Goal: Task Accomplishment & Management: Manage account settings

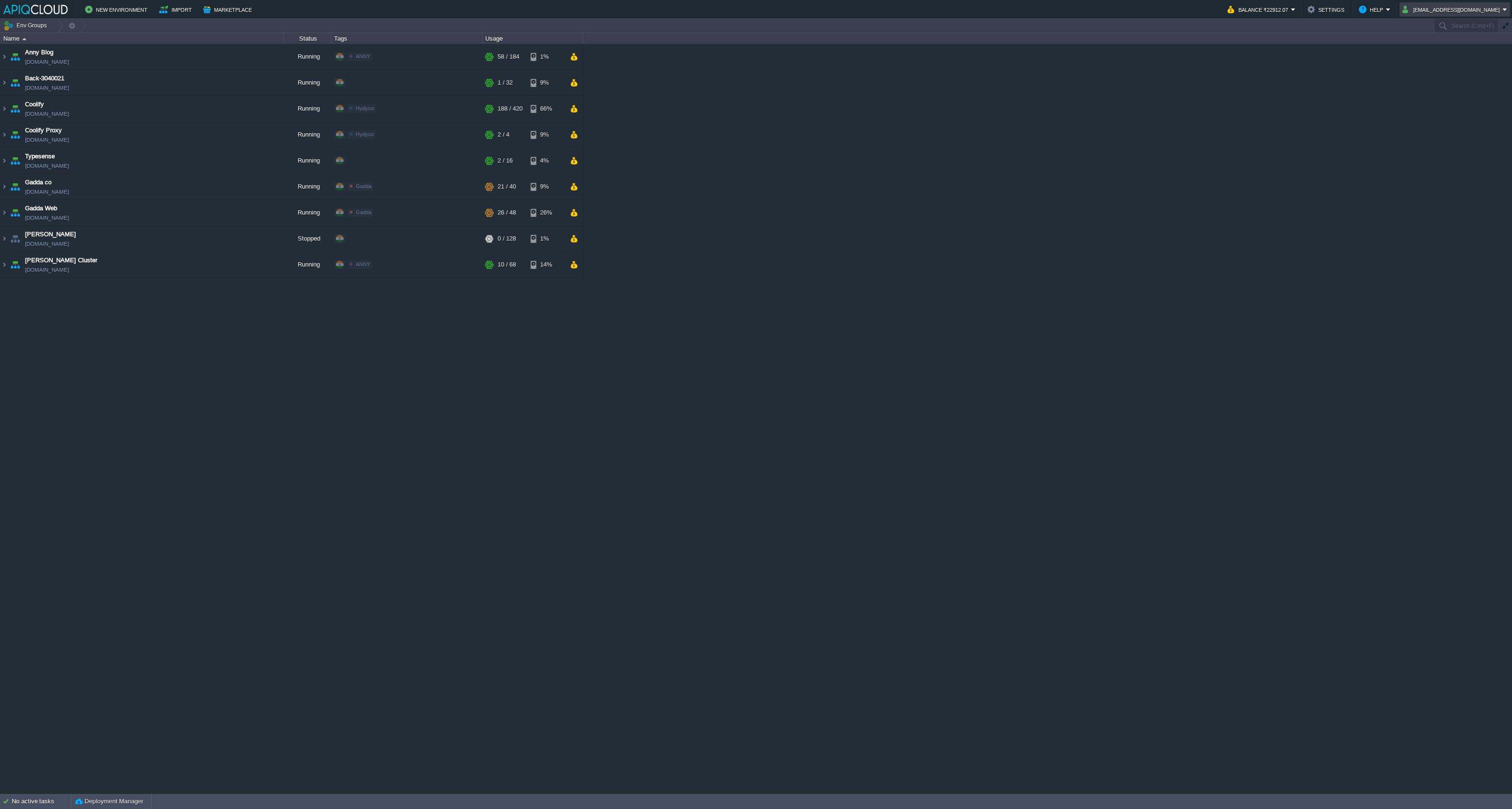
click at [1474, 11] on button "[EMAIL_ADDRESS][DOMAIN_NAME]" at bounding box center [1452, 9] width 100 height 11
click at [1470, 19] on li "Settings" at bounding box center [1474, 23] width 73 height 11
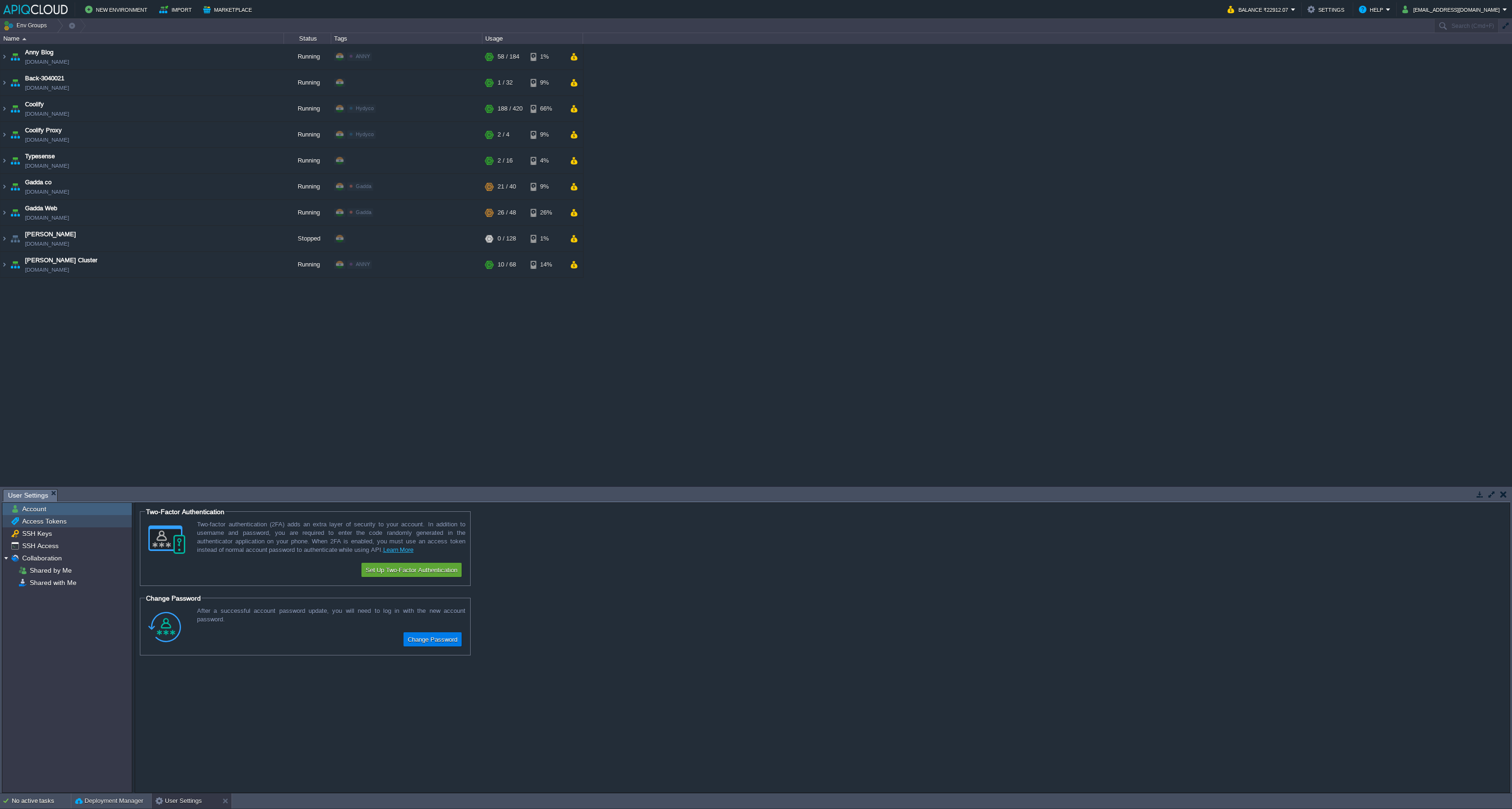
click at [71, 524] on div "Access Tokens" at bounding box center [67, 521] width 130 height 12
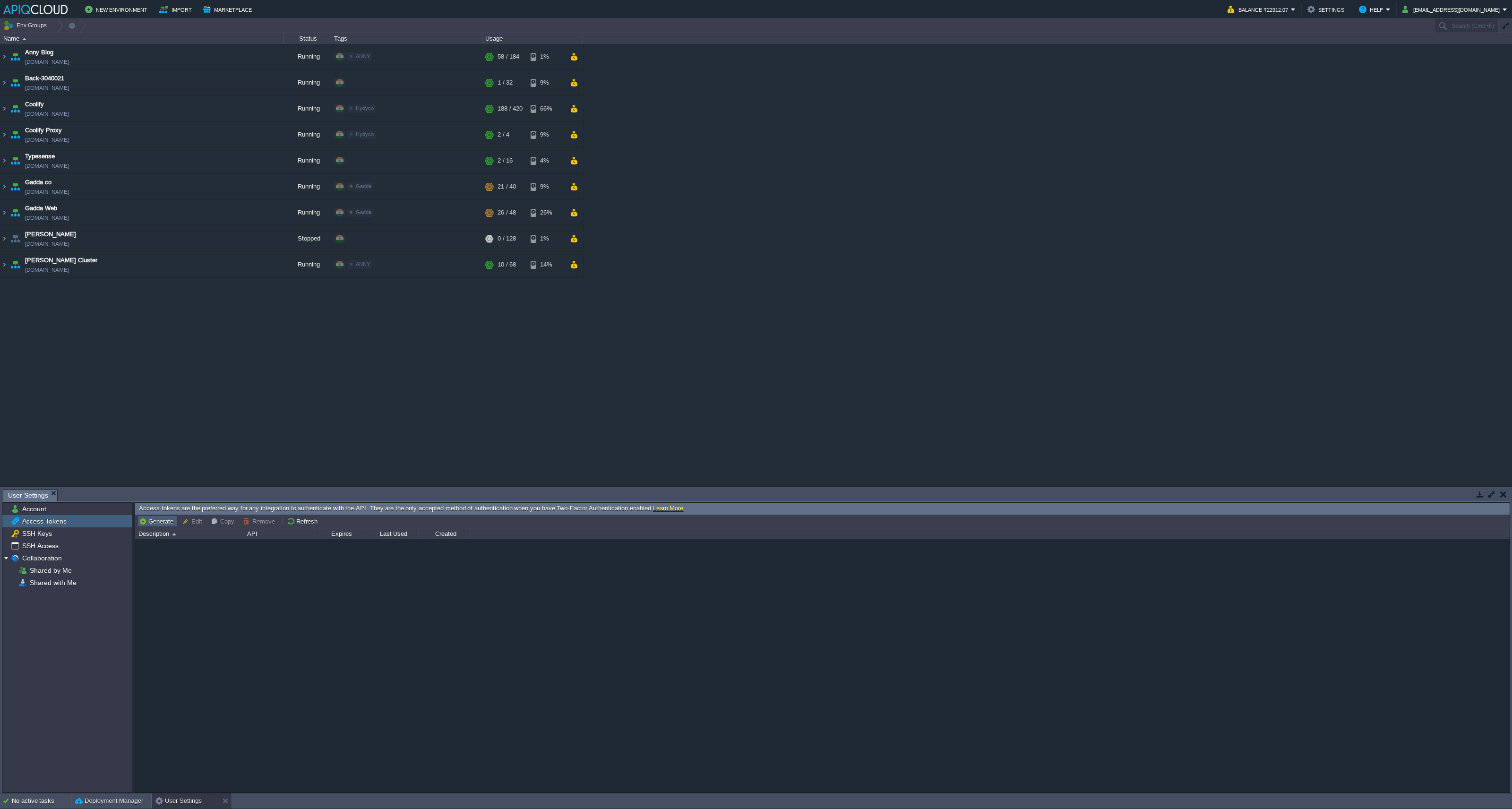
click at [153, 520] on button "Generate" at bounding box center [158, 521] width 38 height 8
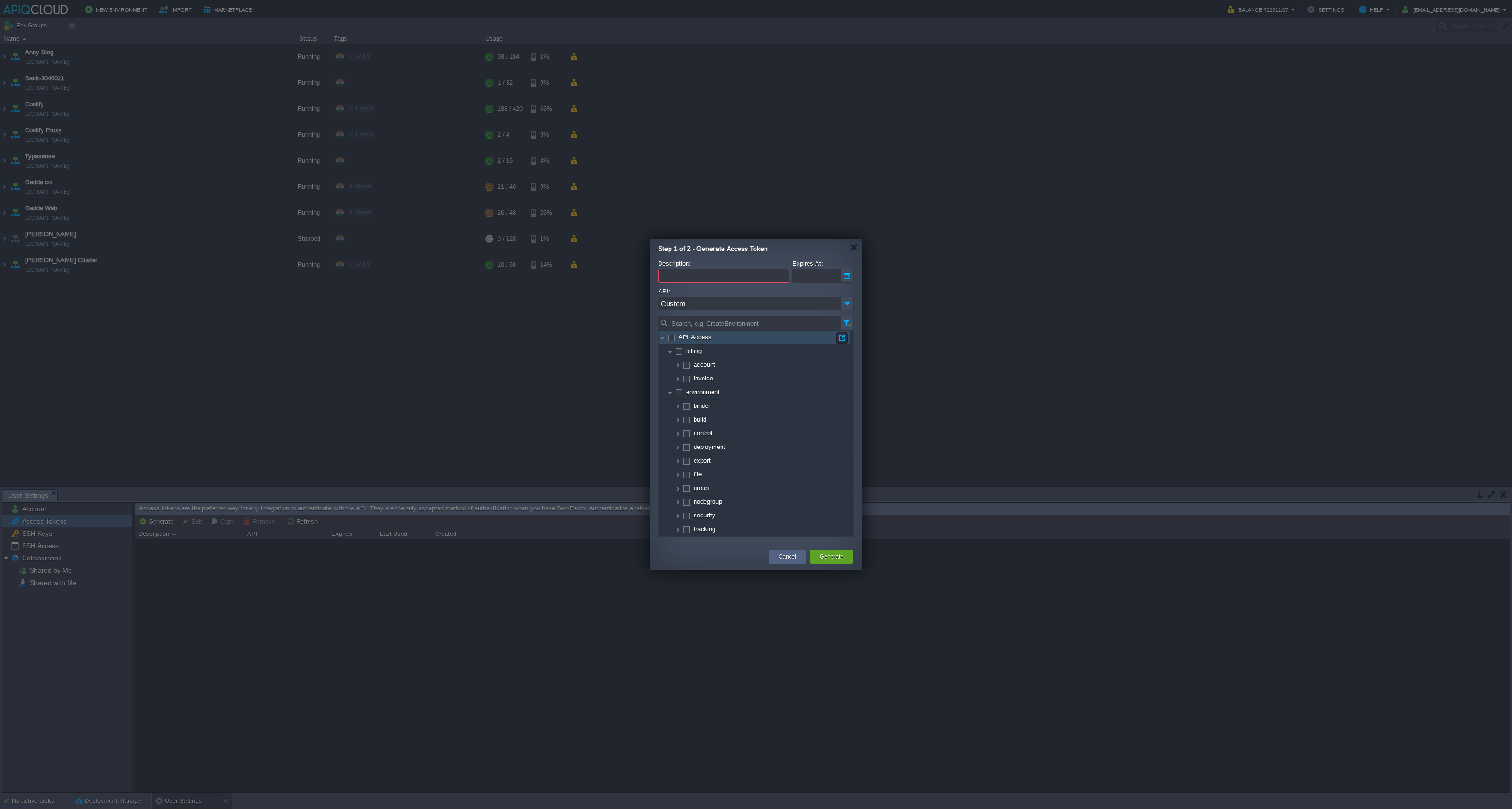
click at [672, 337] on span at bounding box center [670, 337] width 2 height 7
checkbox input "true"
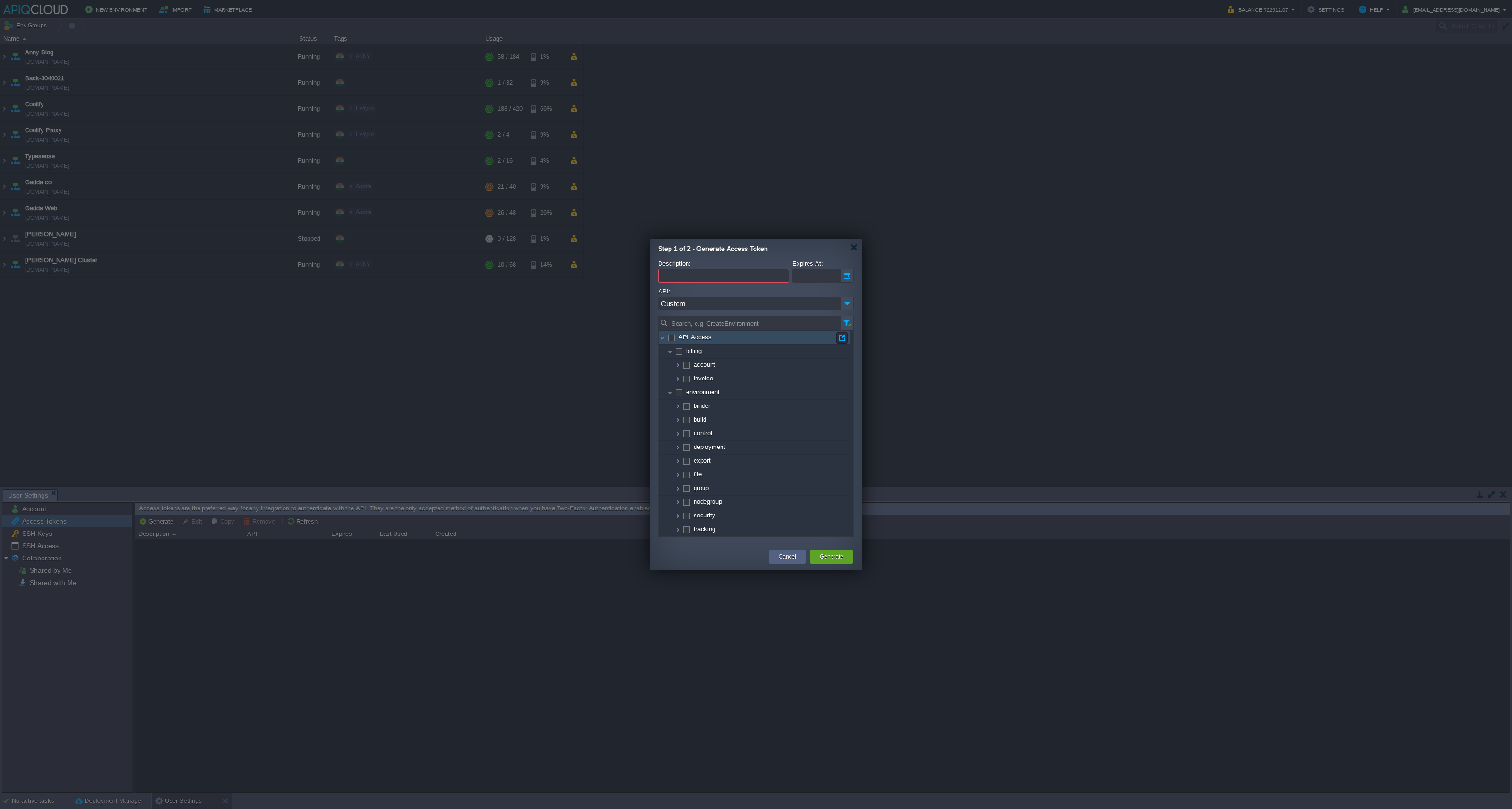
checkbox input "true"
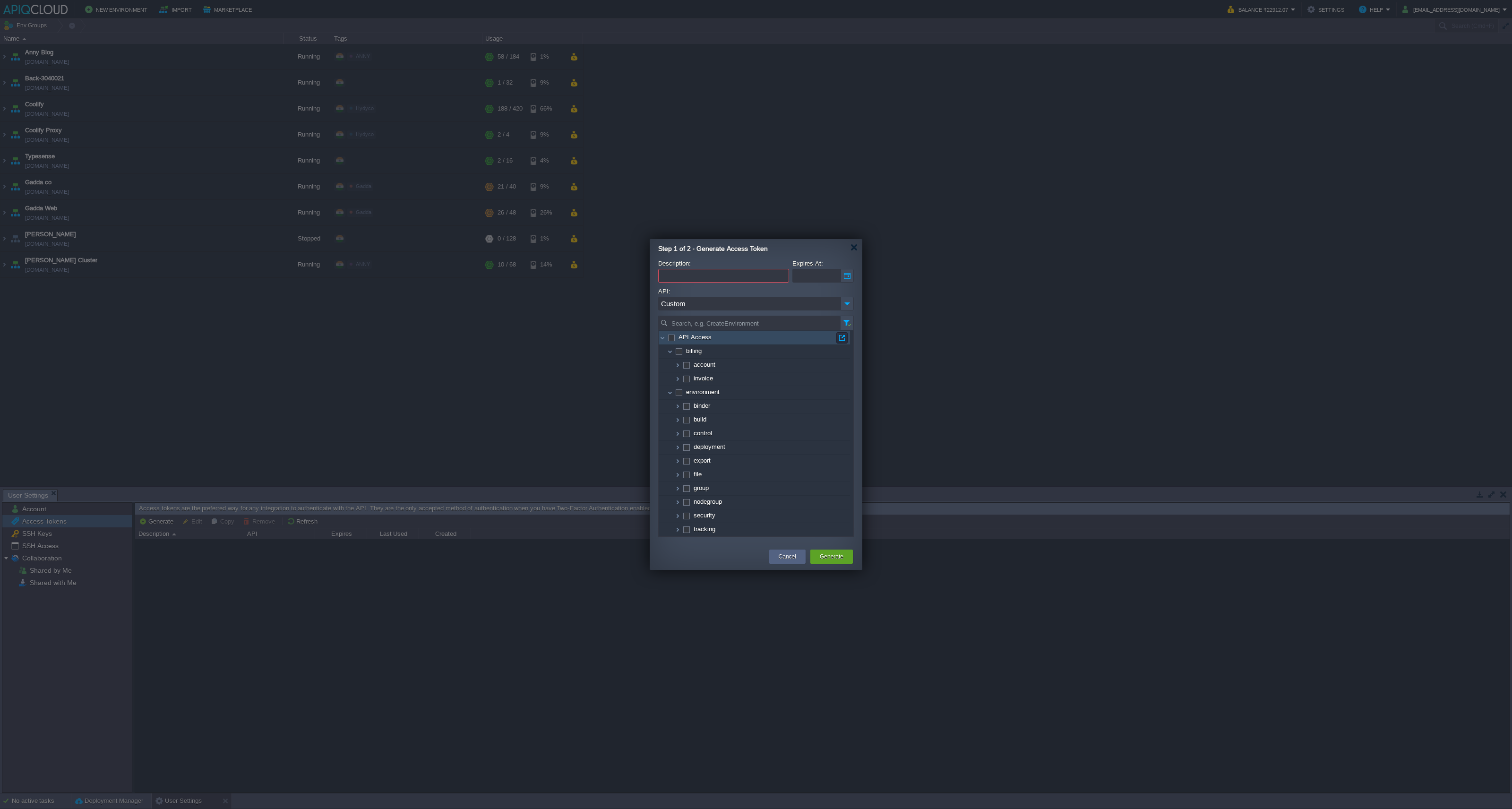
checkbox input "true"
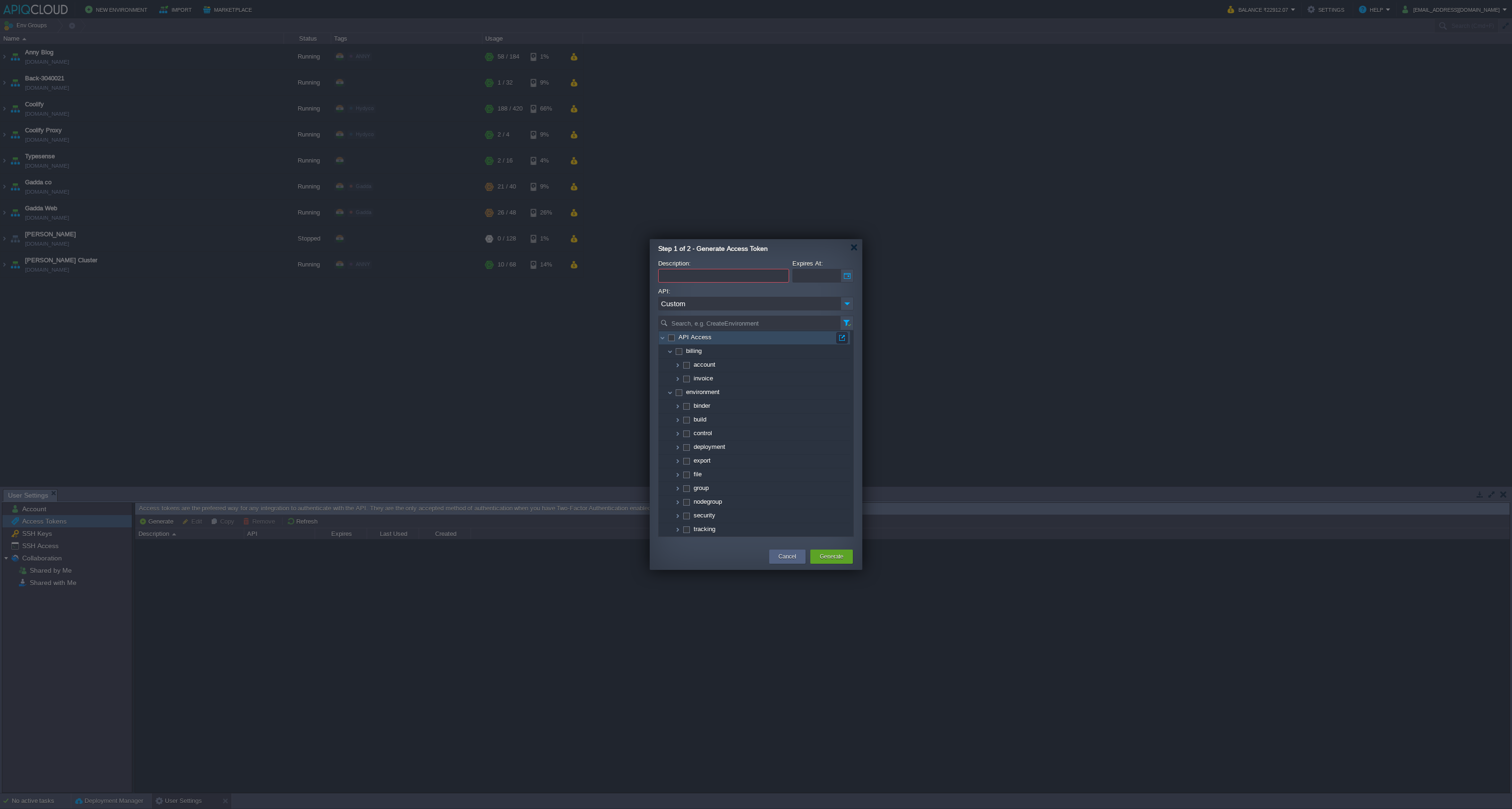
checkbox input "true"
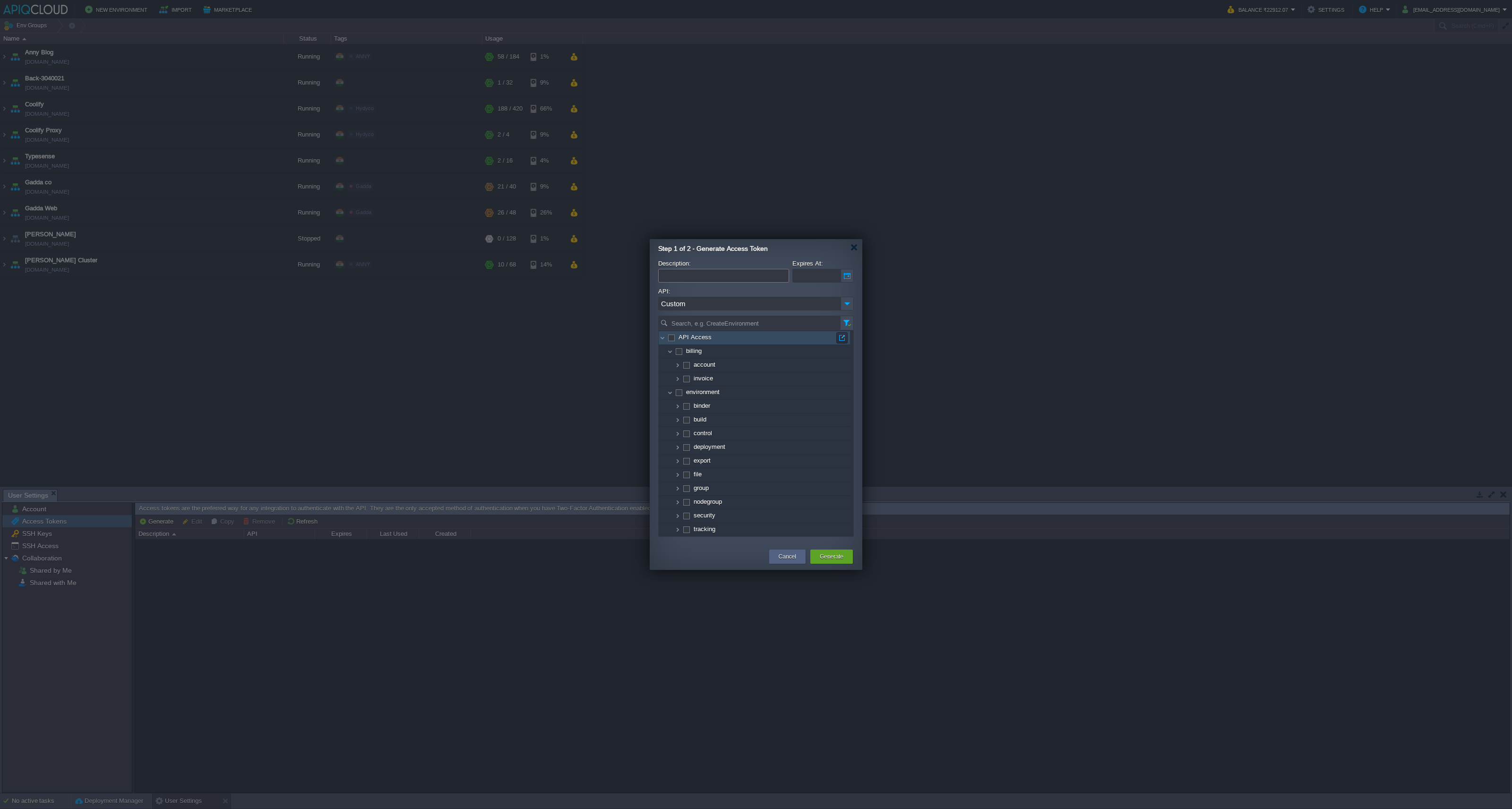
checkbox input "true"
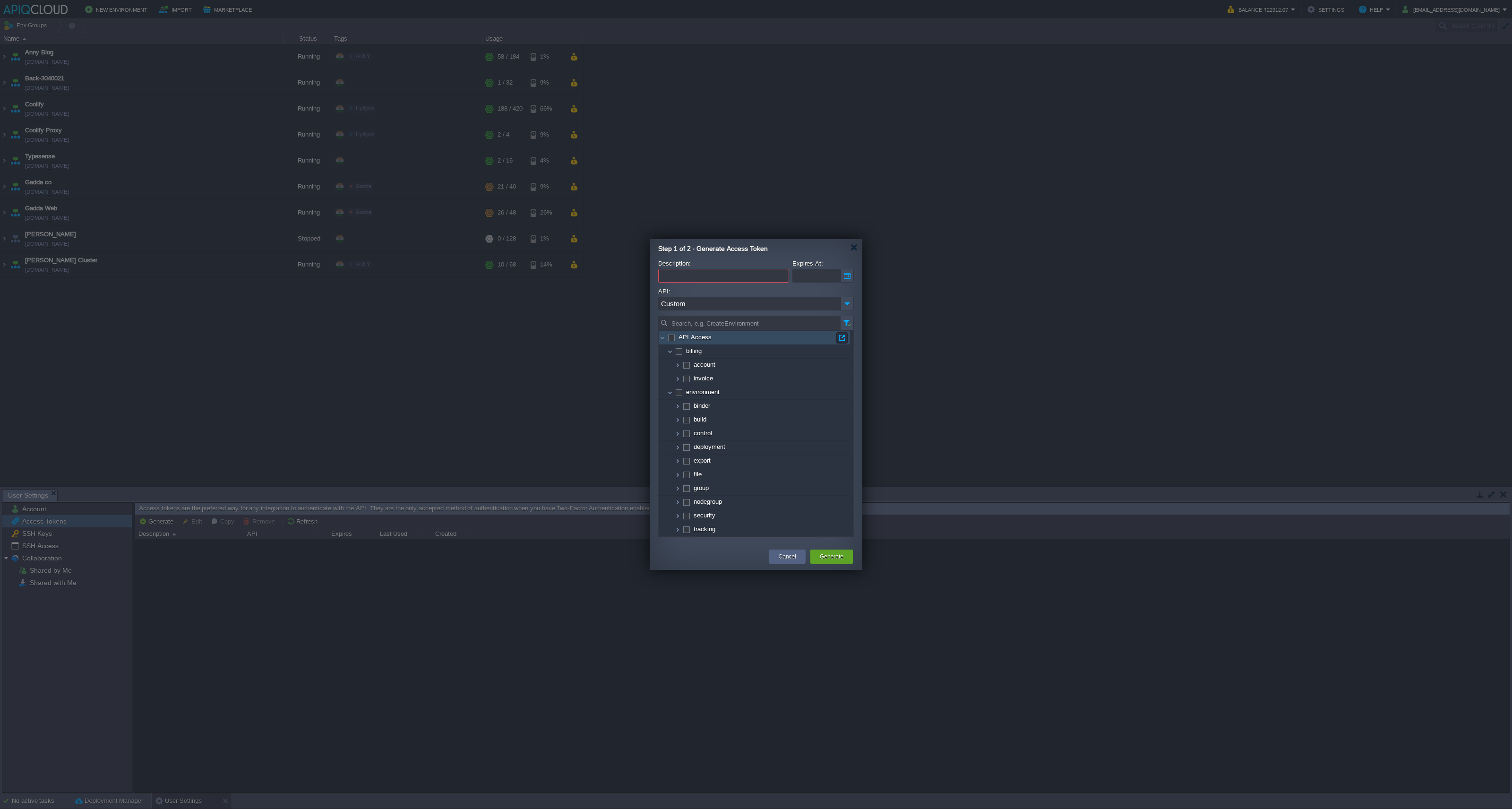
checkbox input "true"
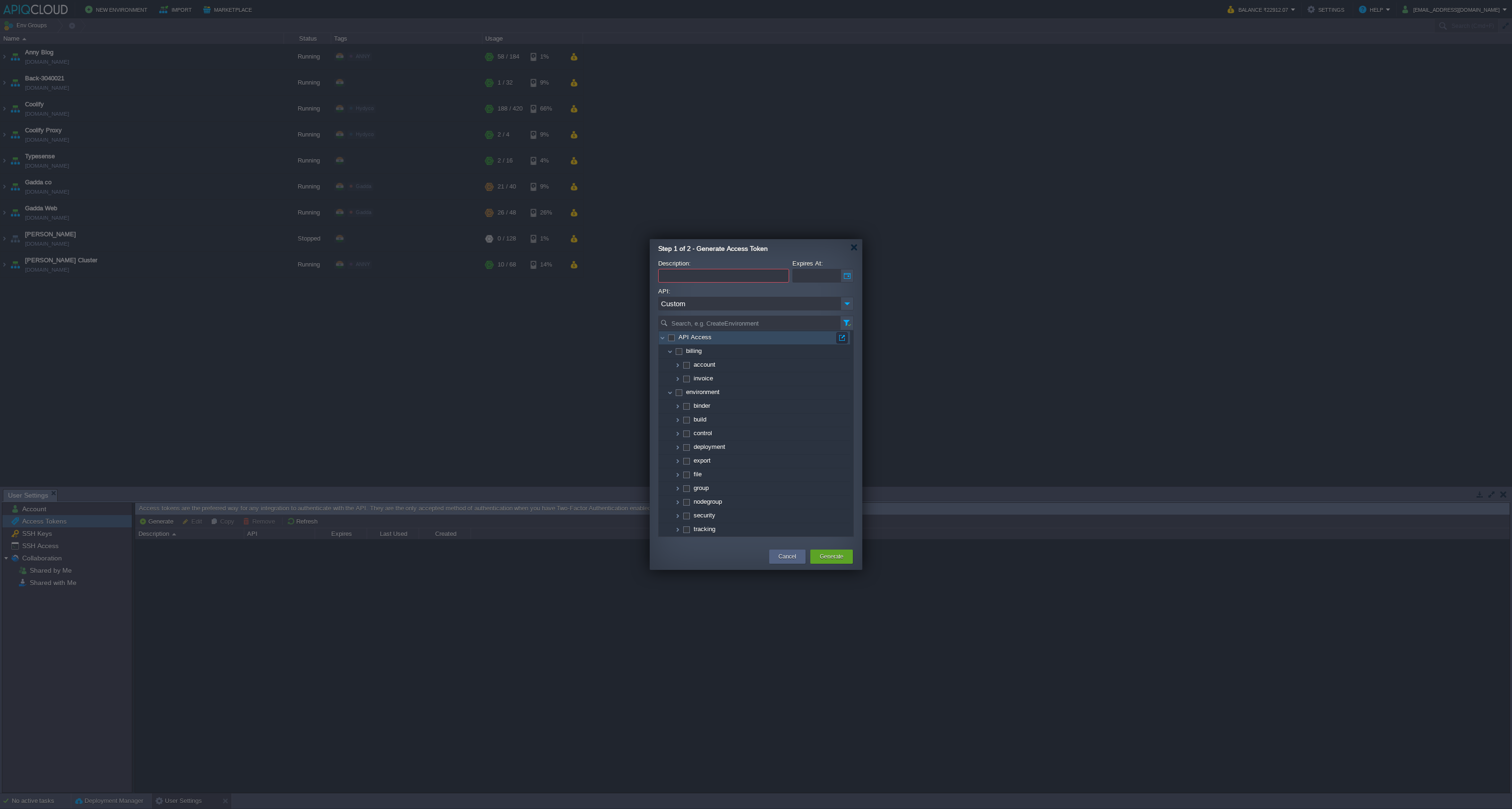
checkbox input "true"
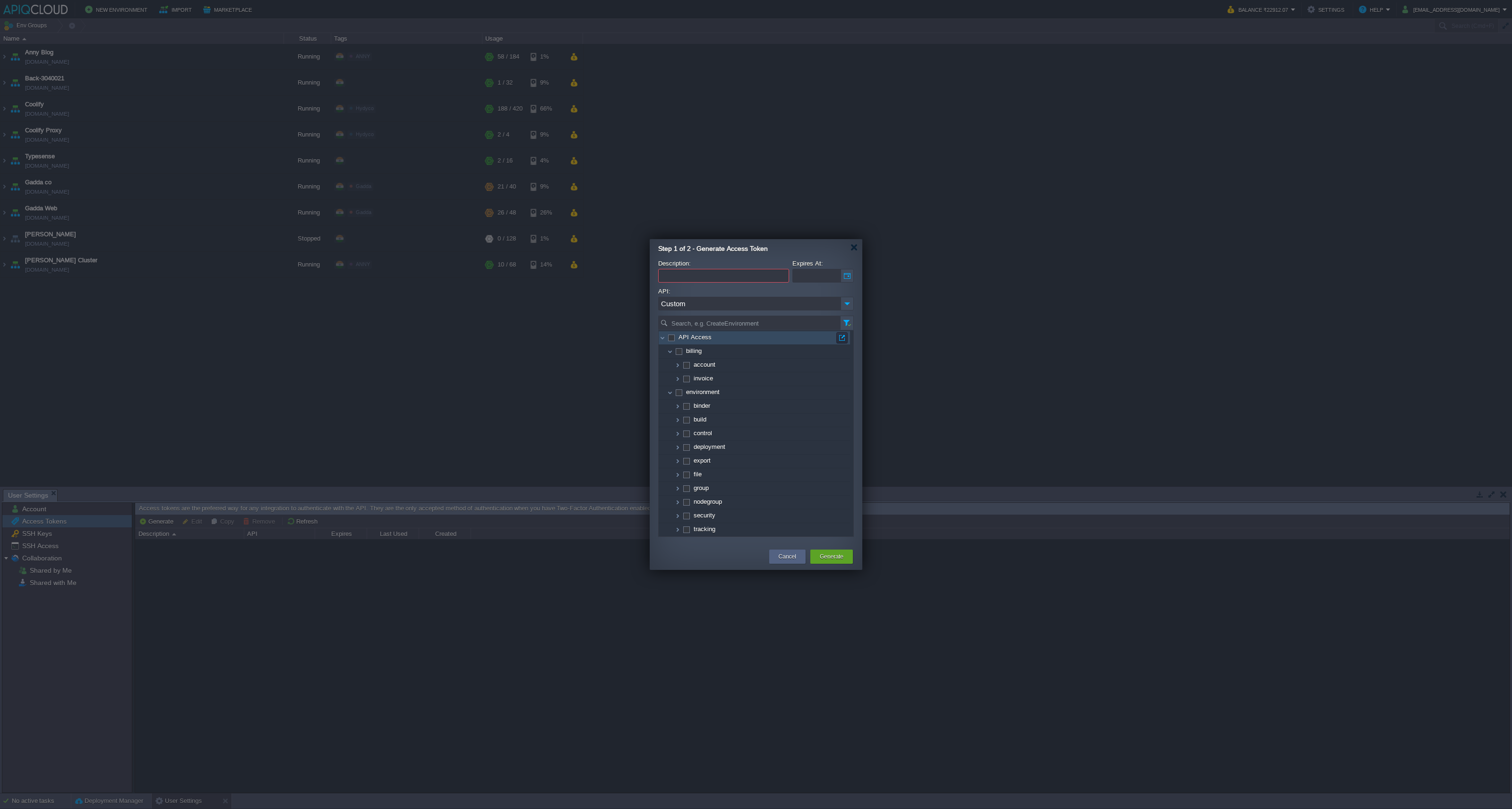
checkbox input "true"
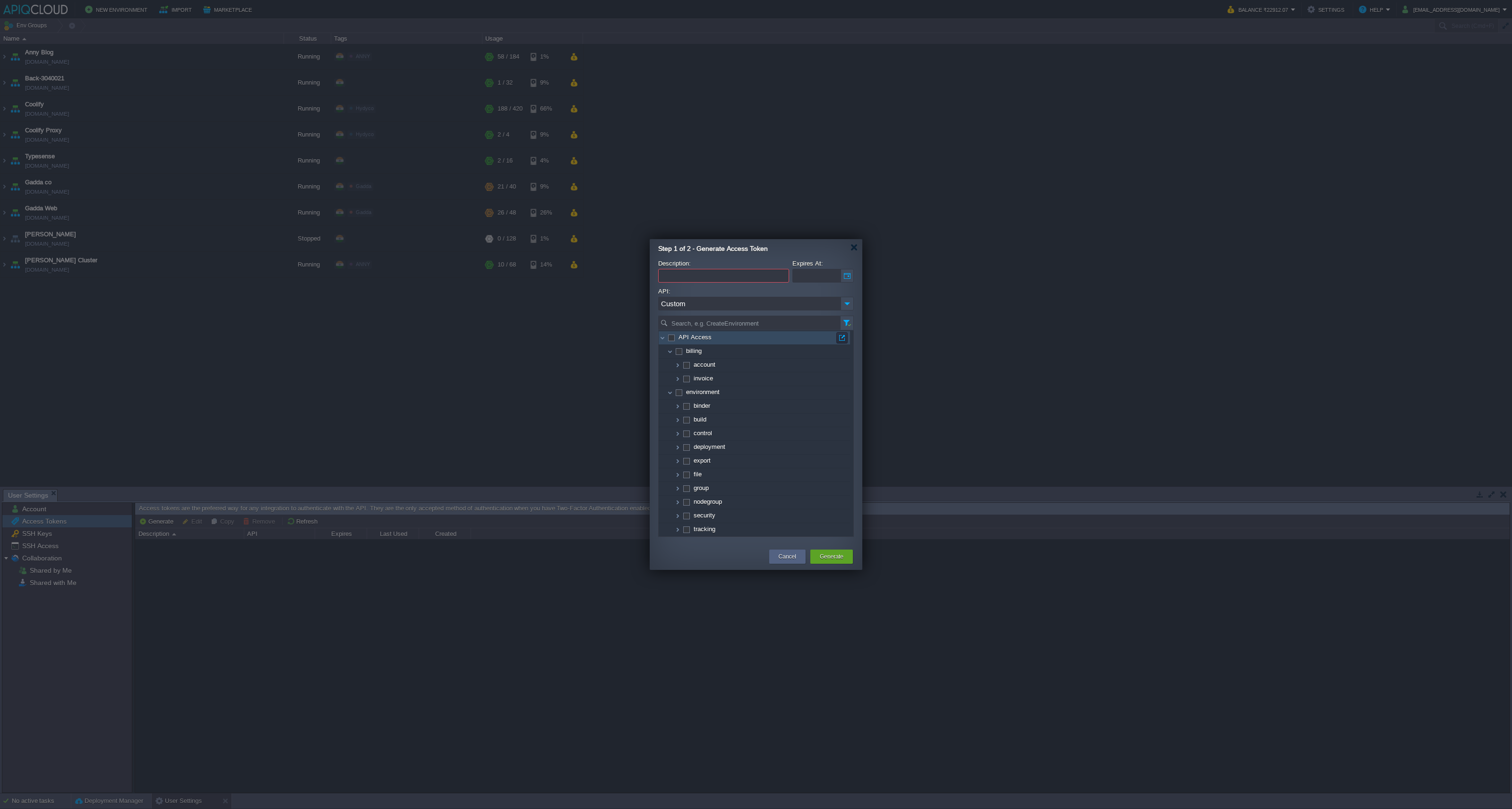
checkbox input "true"
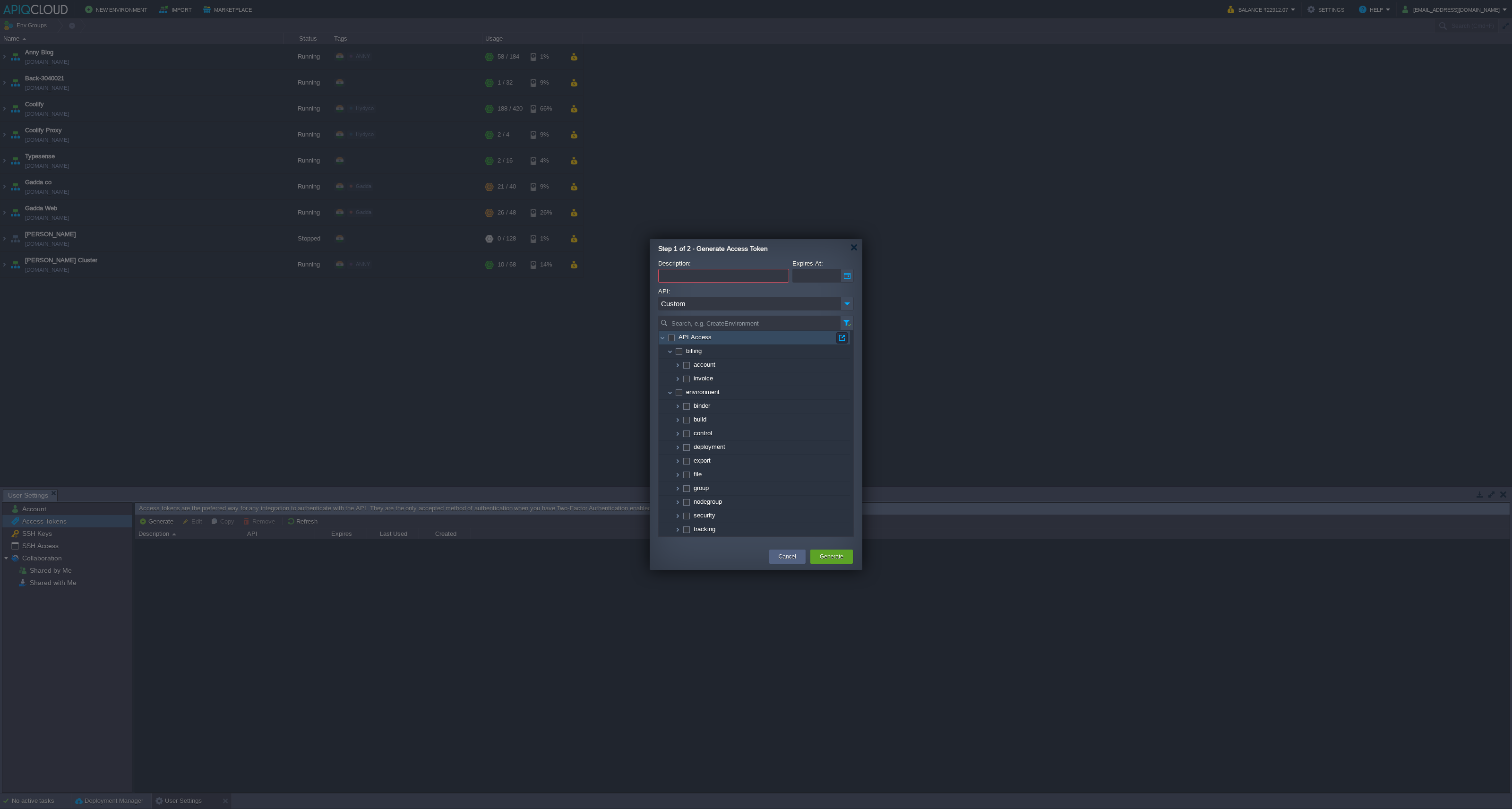
checkbox input "true"
click at [849, 301] on img at bounding box center [847, 304] width 14 height 14
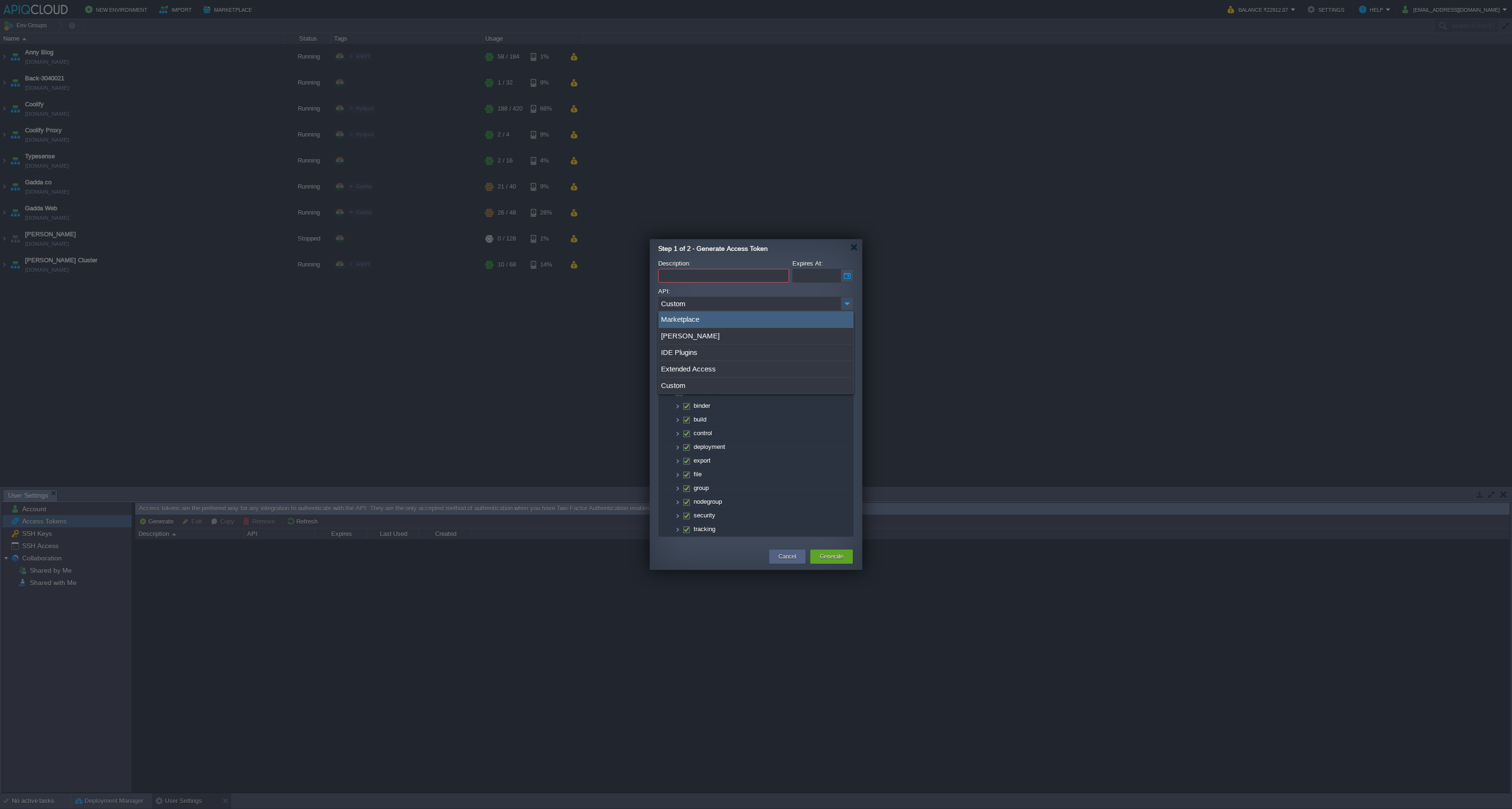
click at [793, 285] on div "Expires At:" at bounding box center [823, 273] width 62 height 26
click at [764, 275] on input "Description:" at bounding box center [723, 275] width 131 height 14
type input "Full Access"
click at [826, 559] on button "Generate" at bounding box center [832, 557] width 23 height 9
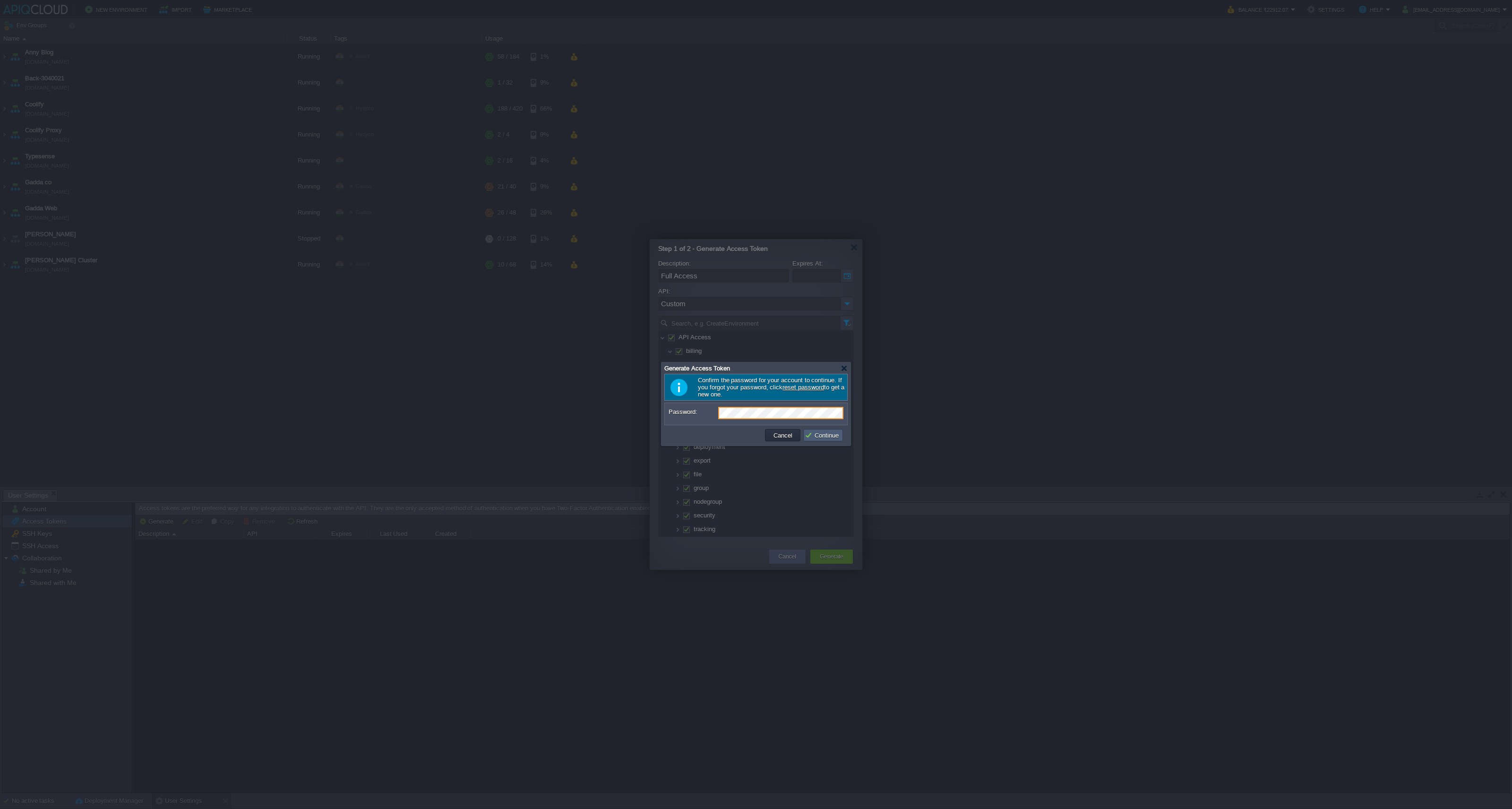
click at [822, 439] on button "Continue" at bounding box center [823, 435] width 37 height 8
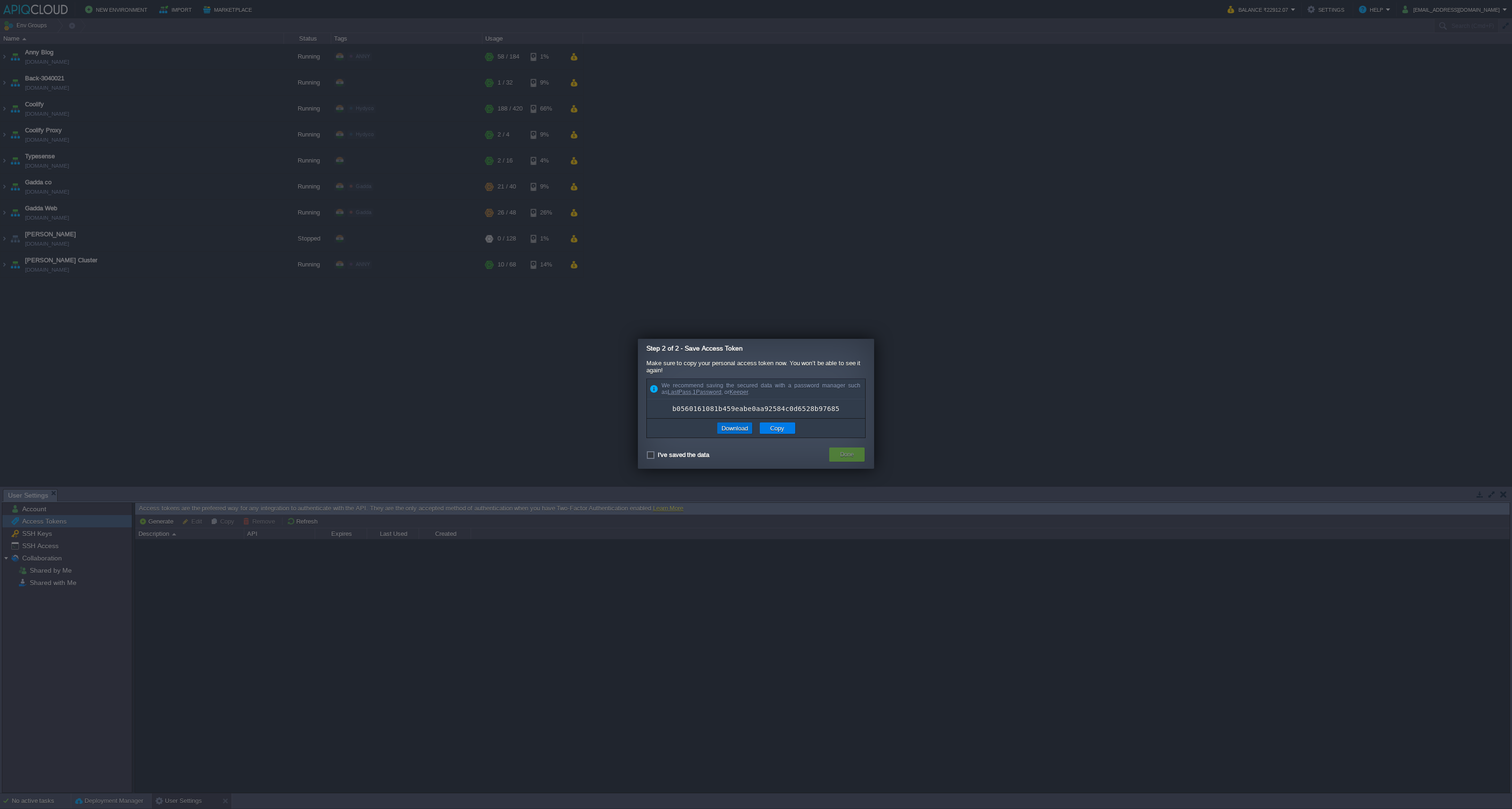
click at [731, 428] on button "Download" at bounding box center [734, 428] width 32 height 8
checkbox input "true"
click at [838, 454] on div "Done" at bounding box center [847, 454] width 21 height 14
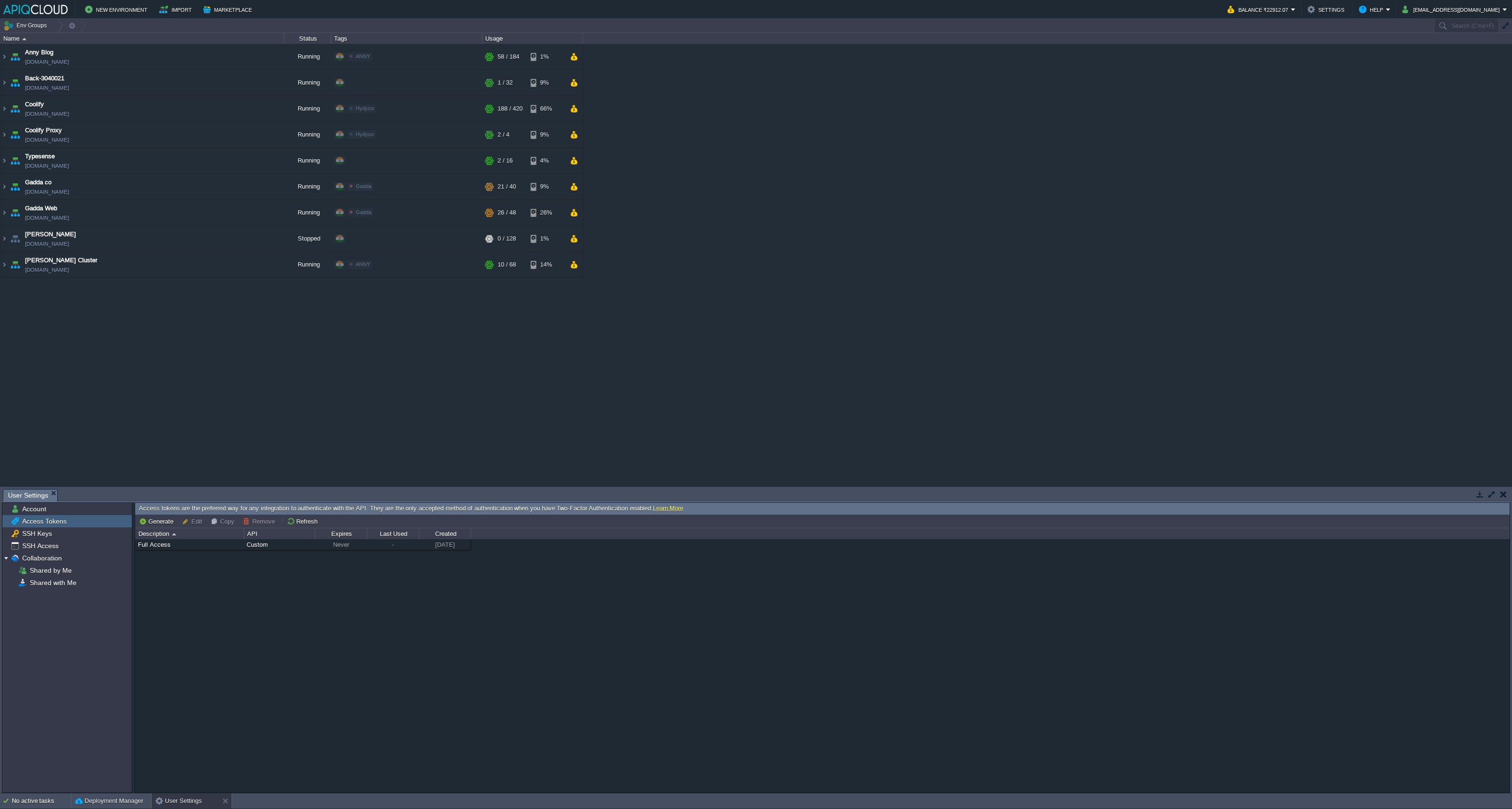
click at [670, 508] on link "Learn More" at bounding box center [669, 508] width 31 height 7
